Goal: Navigation & Orientation: Find specific page/section

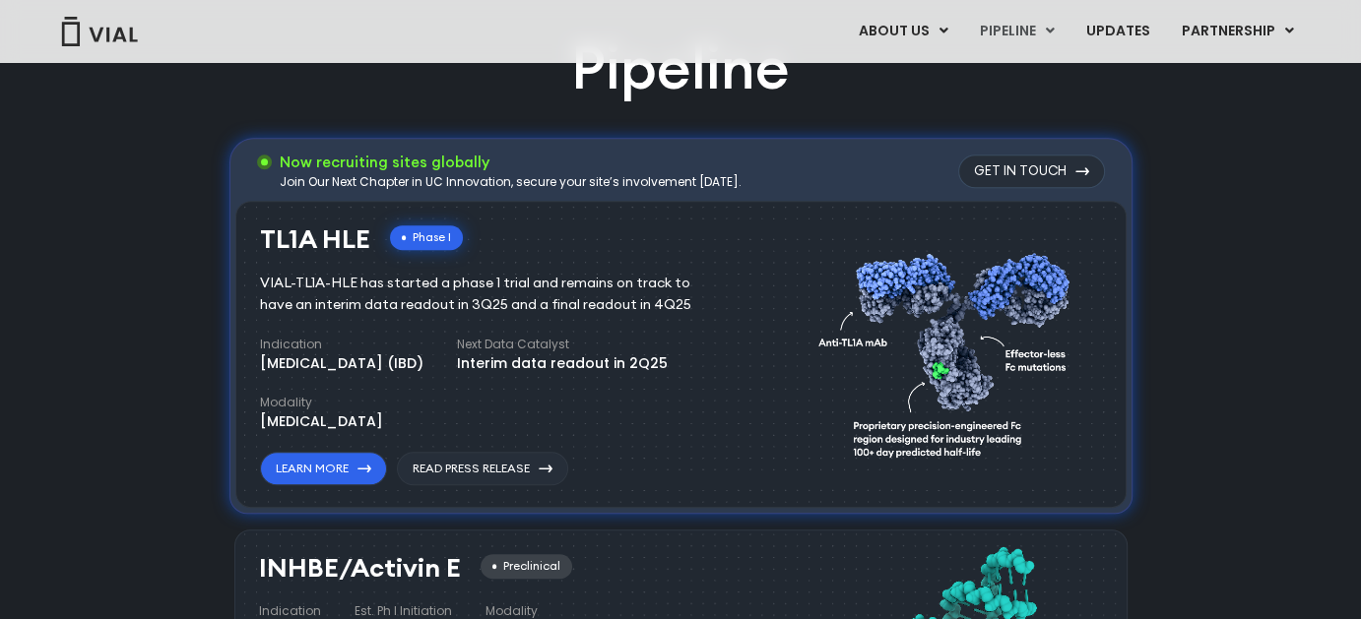
scroll to position [1280, 0]
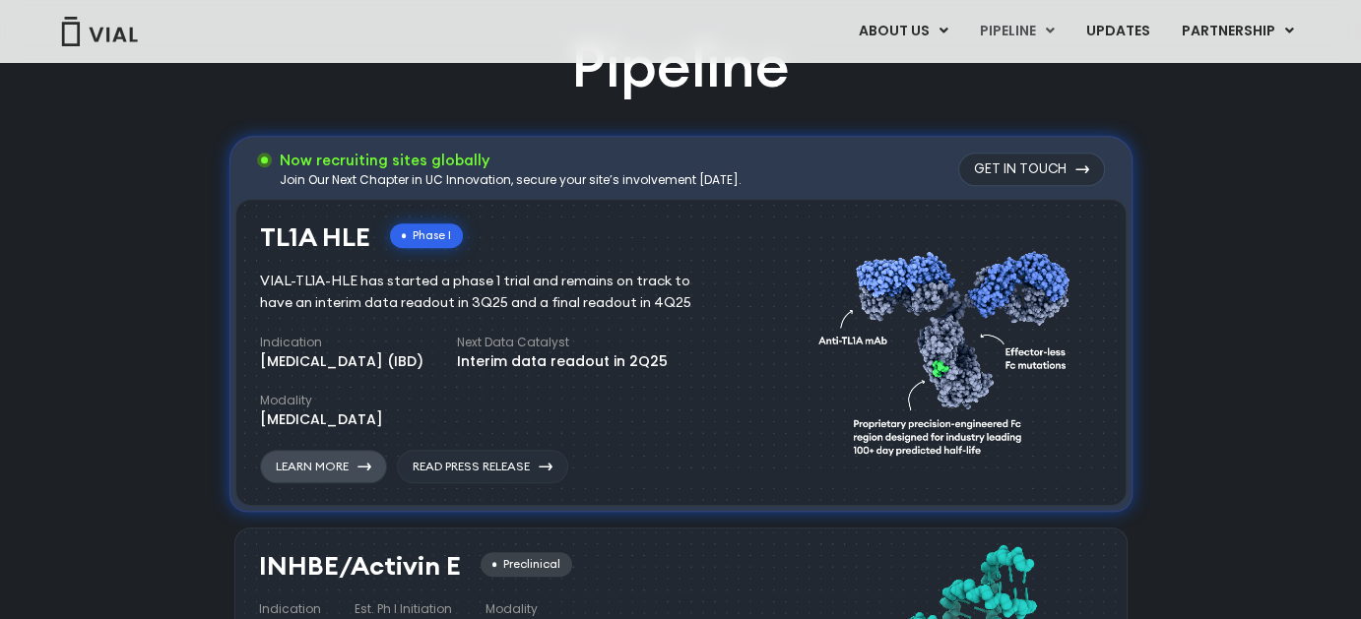
click at [308, 472] on link "Learn More" at bounding box center [323, 466] width 127 height 33
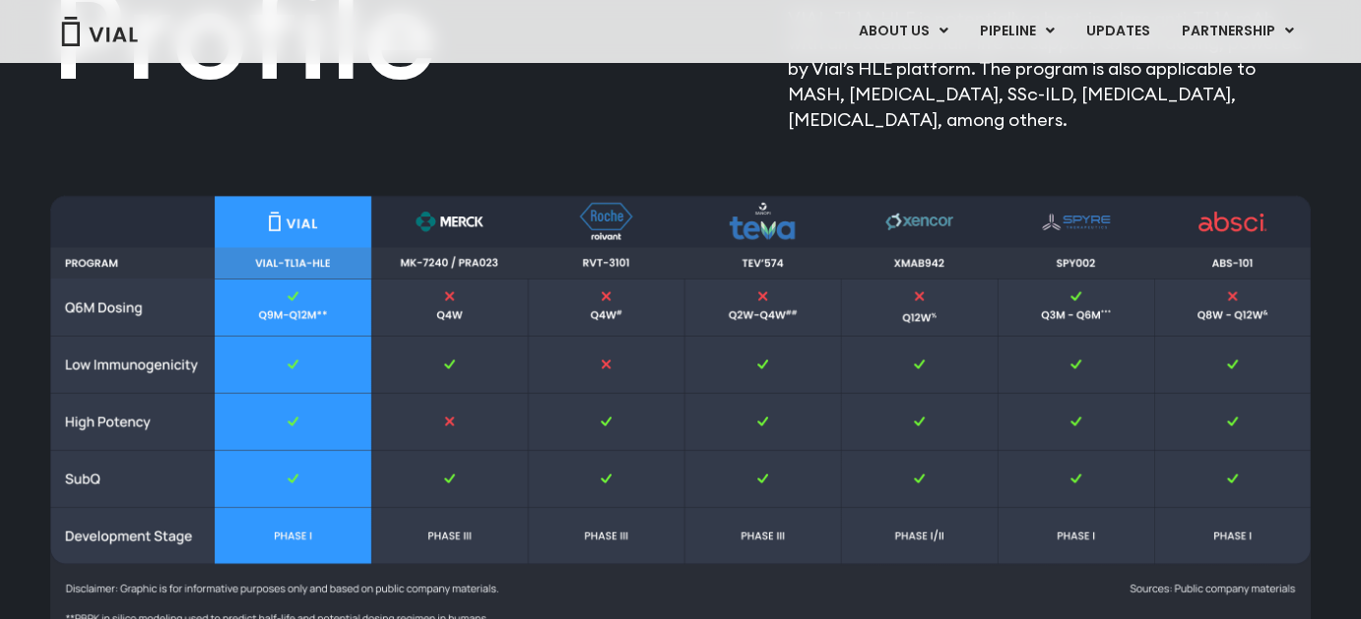
scroll to position [2566, 0]
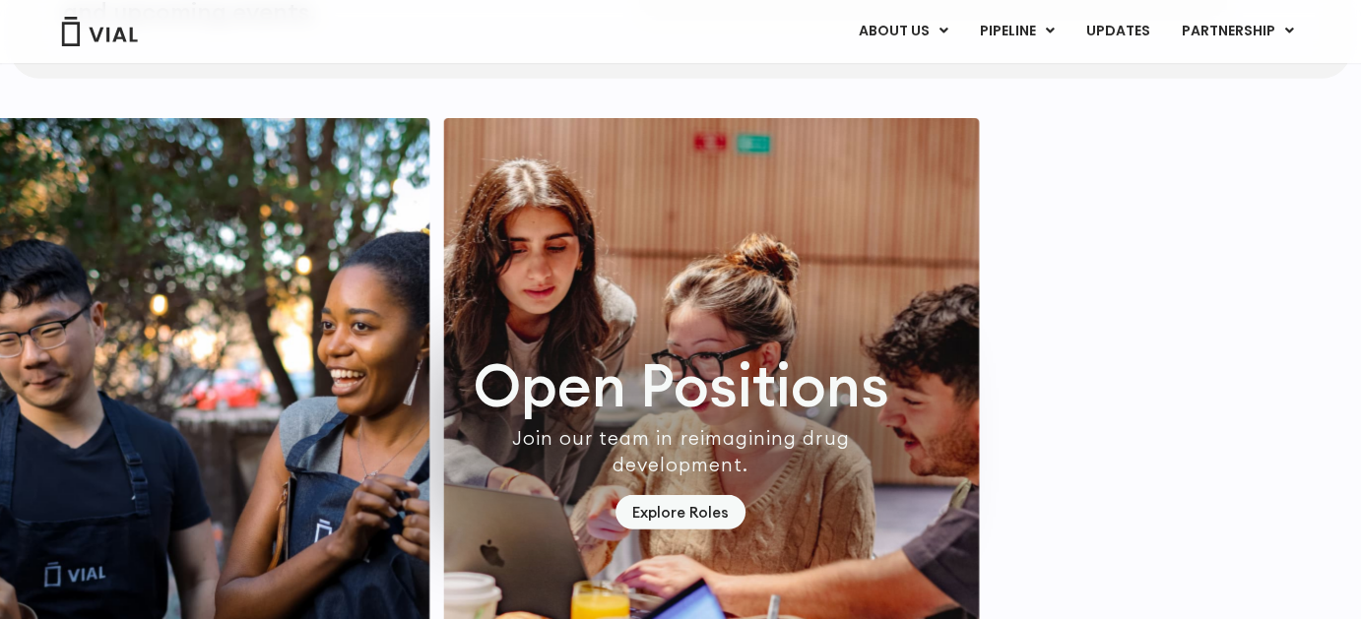
scroll to position [5884, 0]
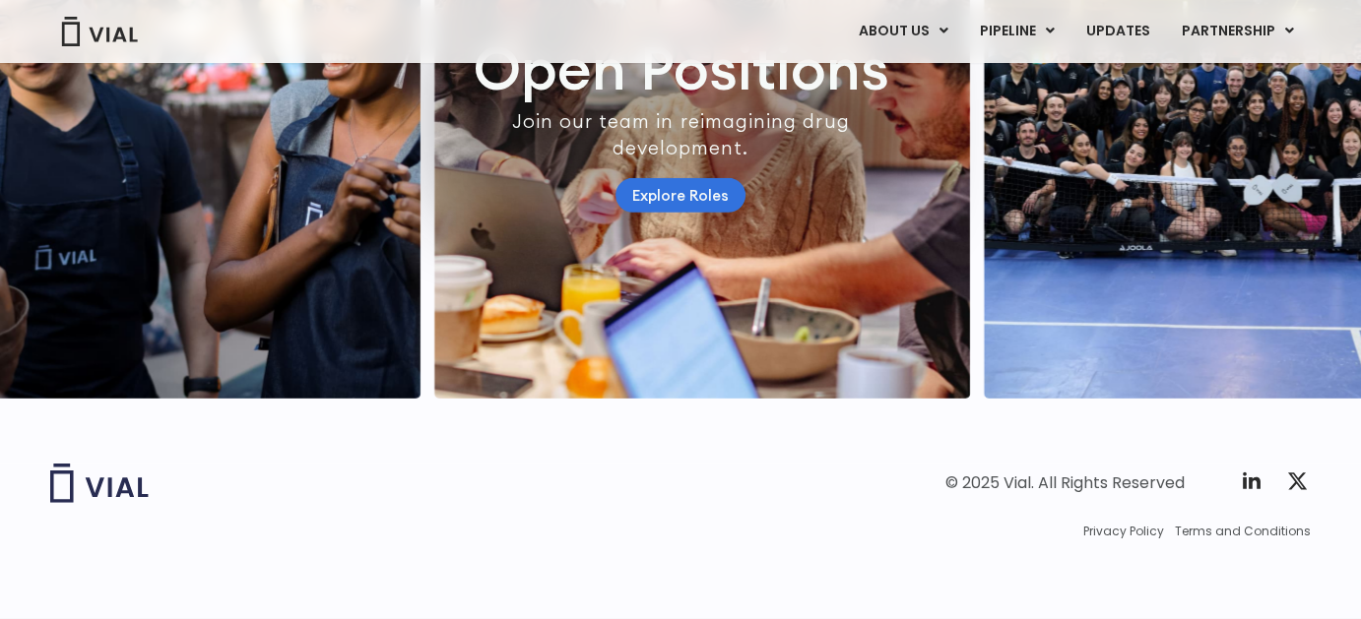
click at [701, 178] on link "Explore Roles" at bounding box center [680, 195] width 130 height 34
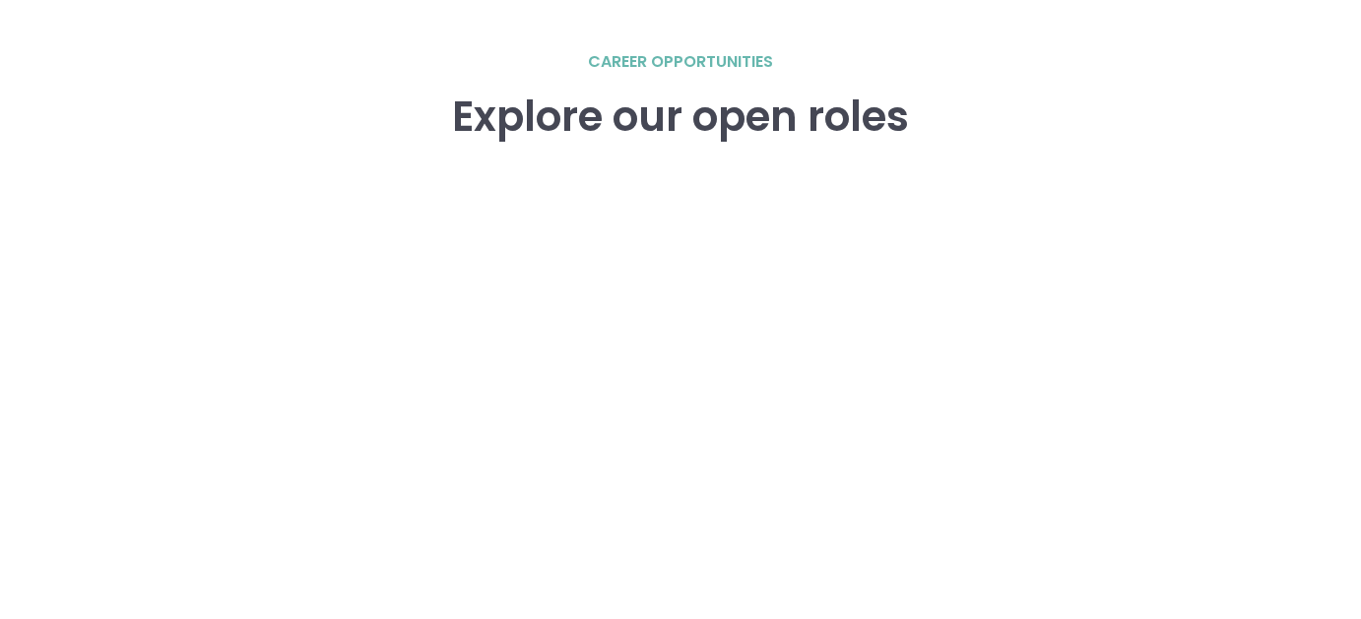
scroll to position [2765, 0]
